Goal: Task Accomplishment & Management: Manage account settings

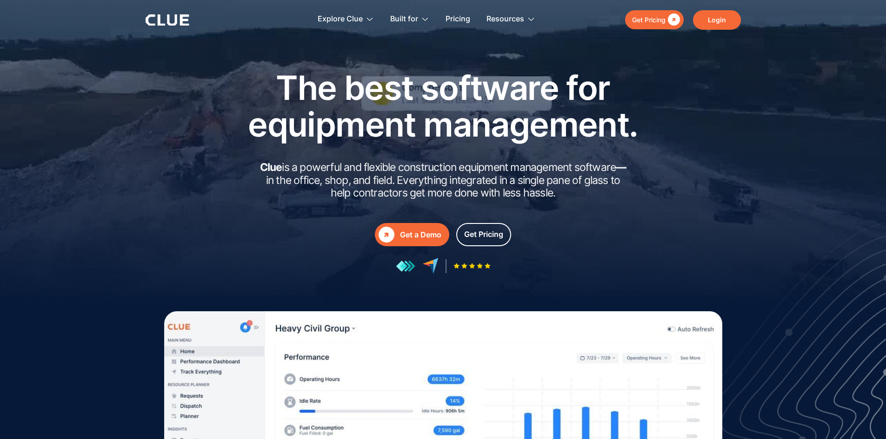
click at [712, 17] on link "Login" at bounding box center [717, 20] width 48 height 20
click at [711, 16] on link "Login" at bounding box center [717, 20] width 48 height 20
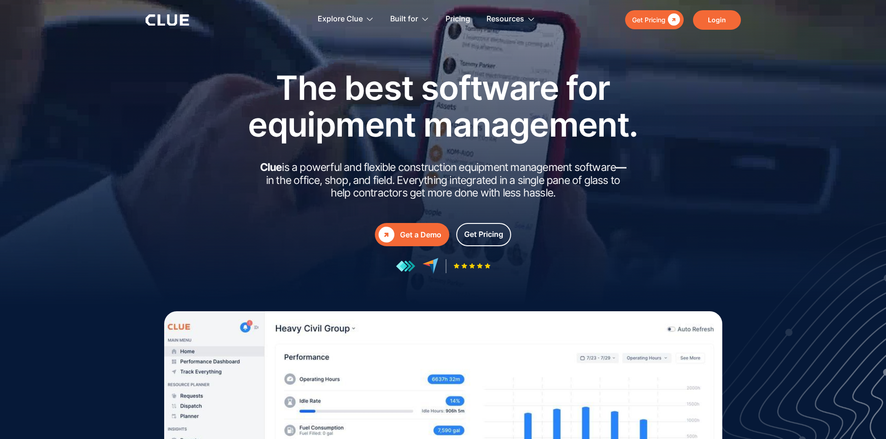
click at [722, 12] on link "Login" at bounding box center [717, 20] width 48 height 20
